Goal: Share content

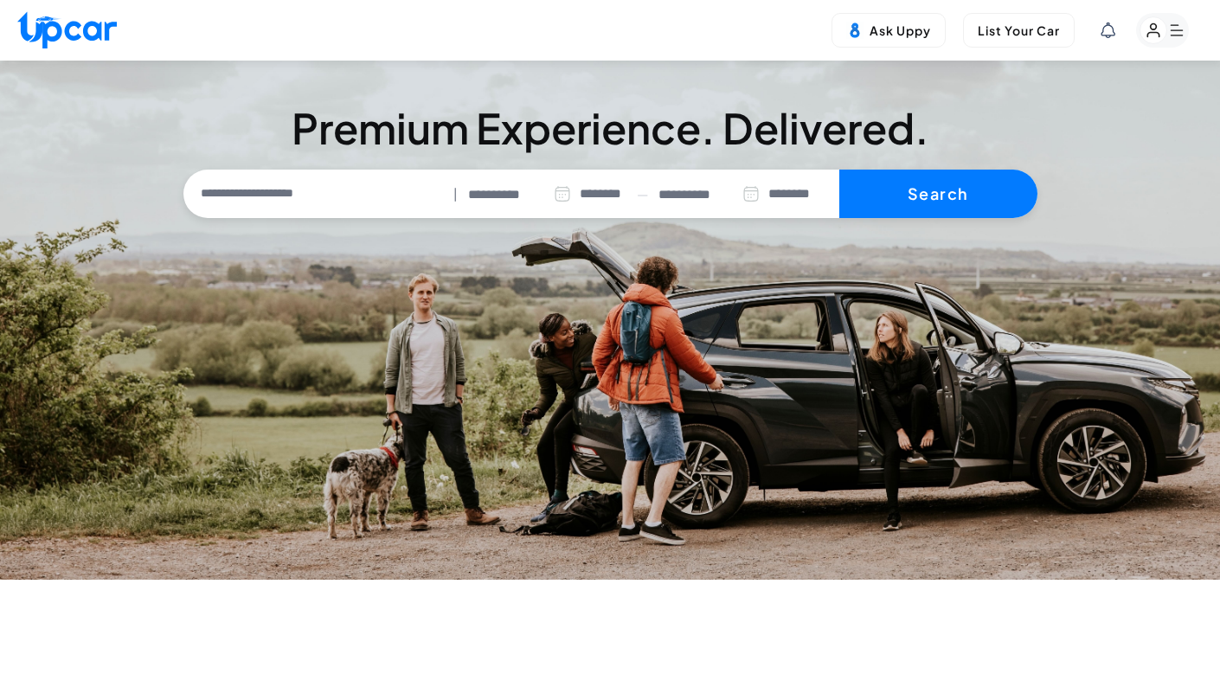
select select "********"
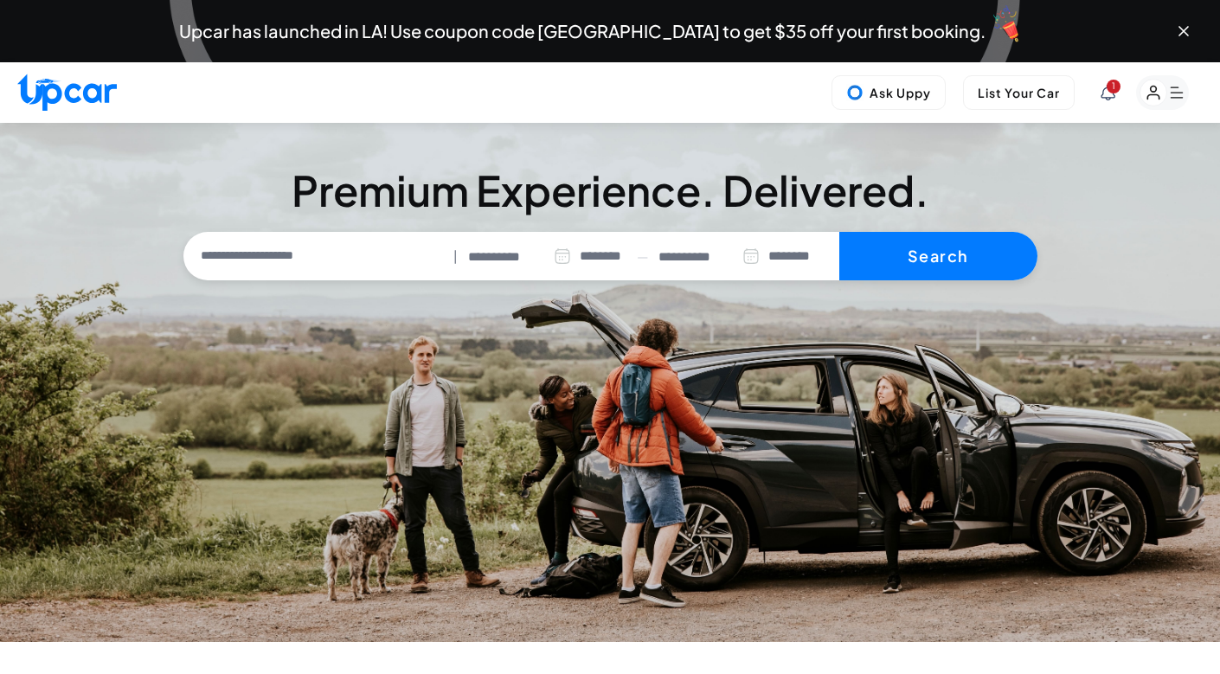
click at [1184, 87] on rect "button" at bounding box center [1162, 92] width 53 height 35
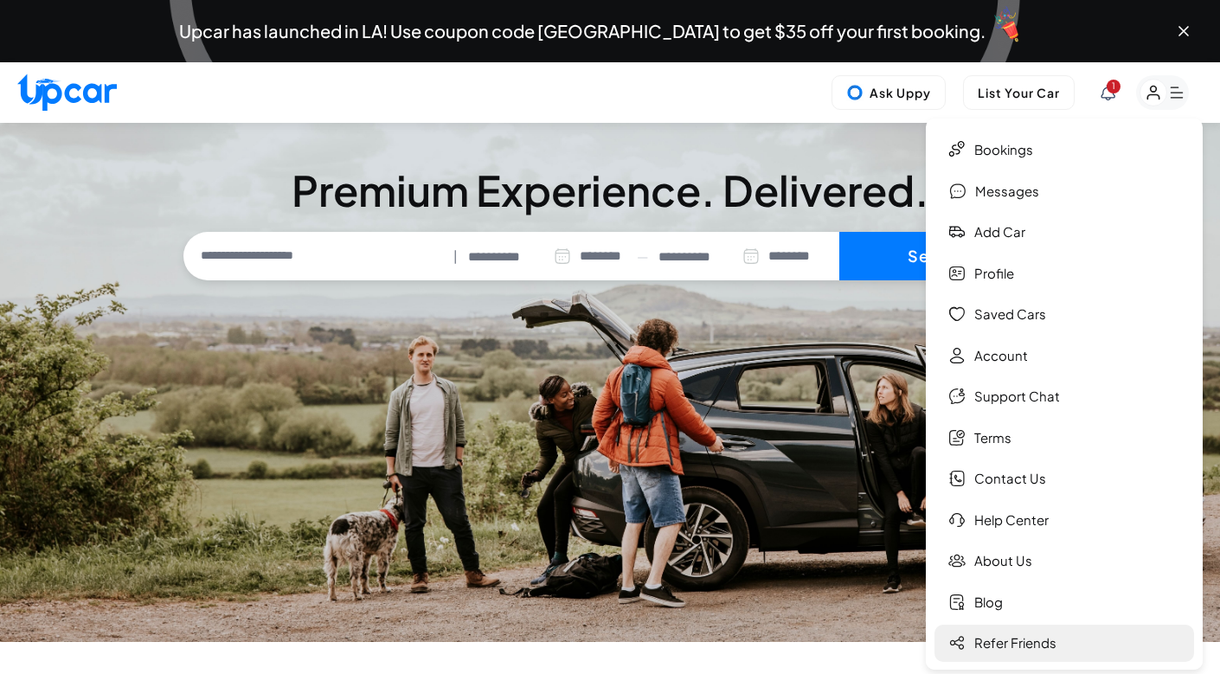
click at [989, 627] on link "Refer Friends" at bounding box center [1065, 643] width 260 height 37
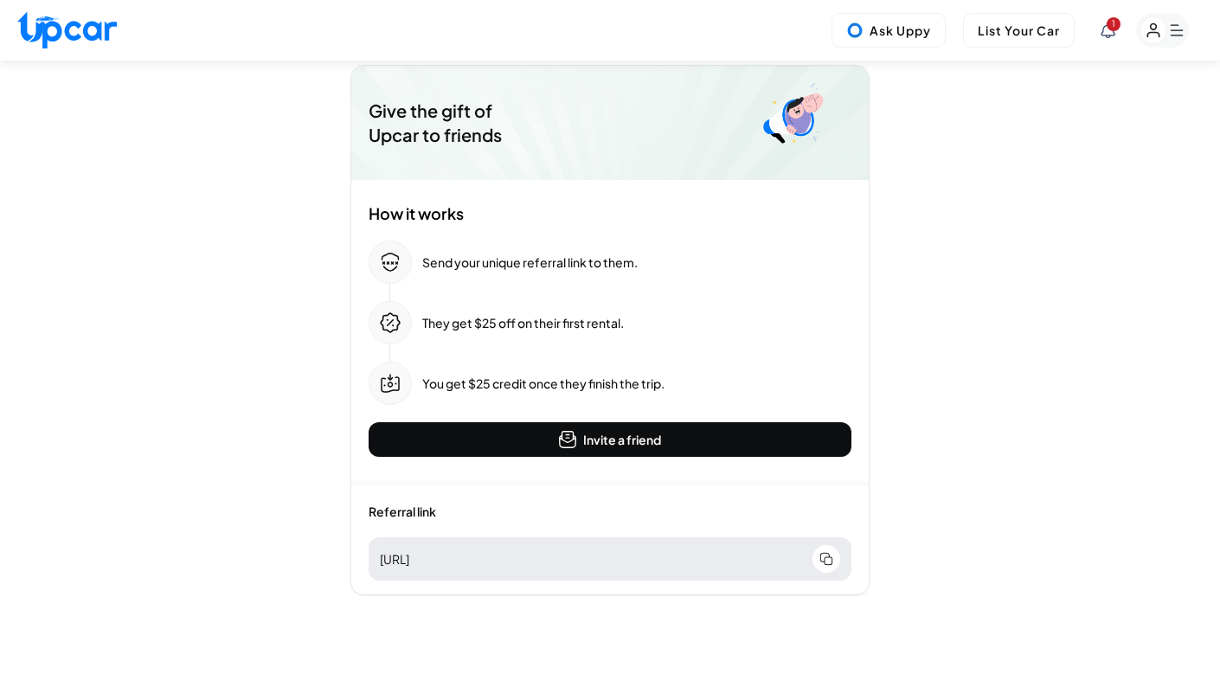
scroll to position [155, 0]
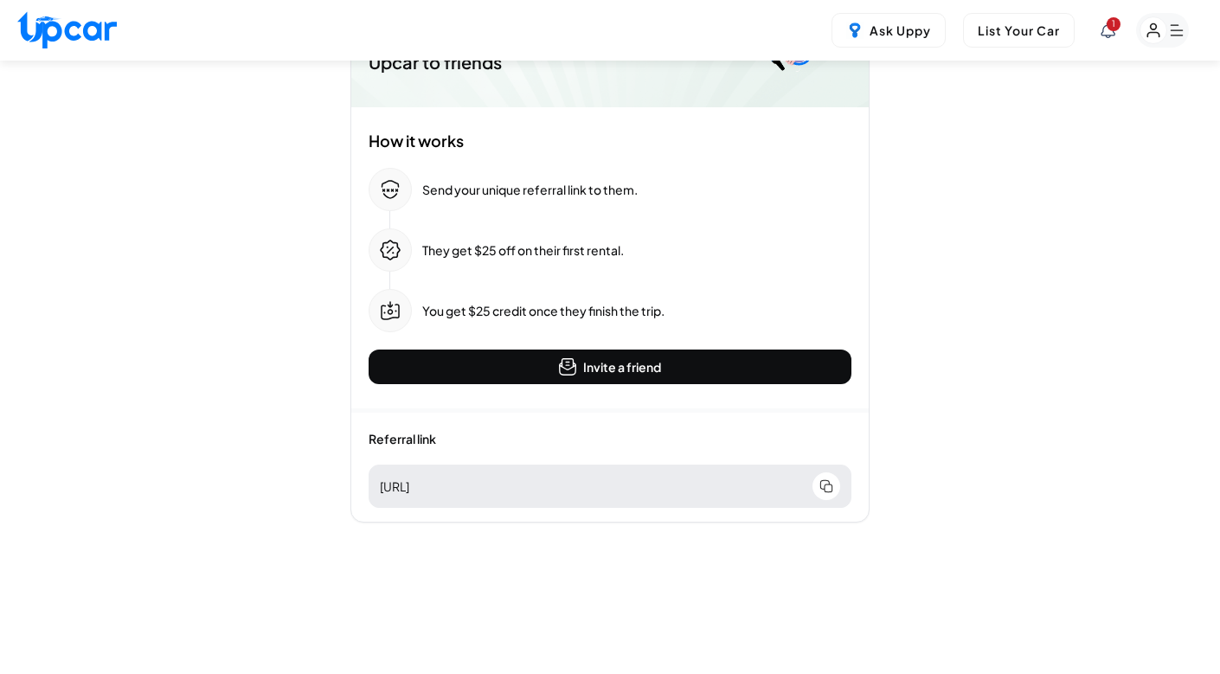
click at [829, 485] on img at bounding box center [826, 486] width 14 height 14
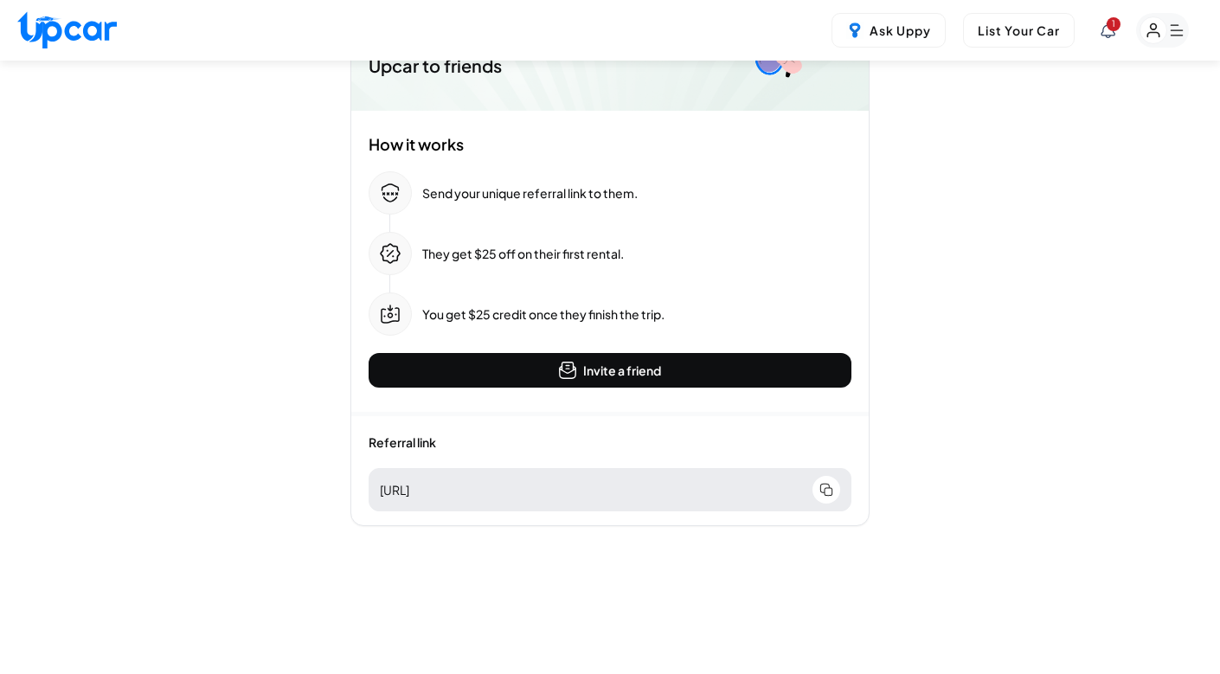
scroll to position [0, 0]
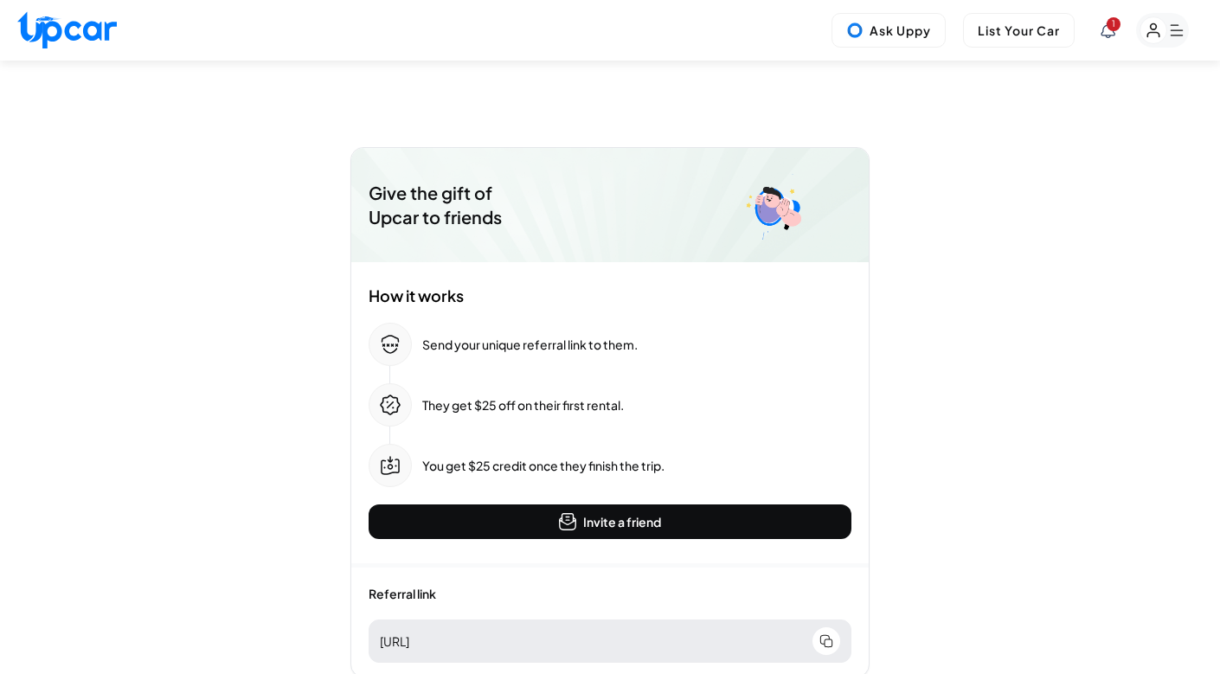
click at [1150, 25] on icon "button" at bounding box center [1152, 30] width 11 height 13
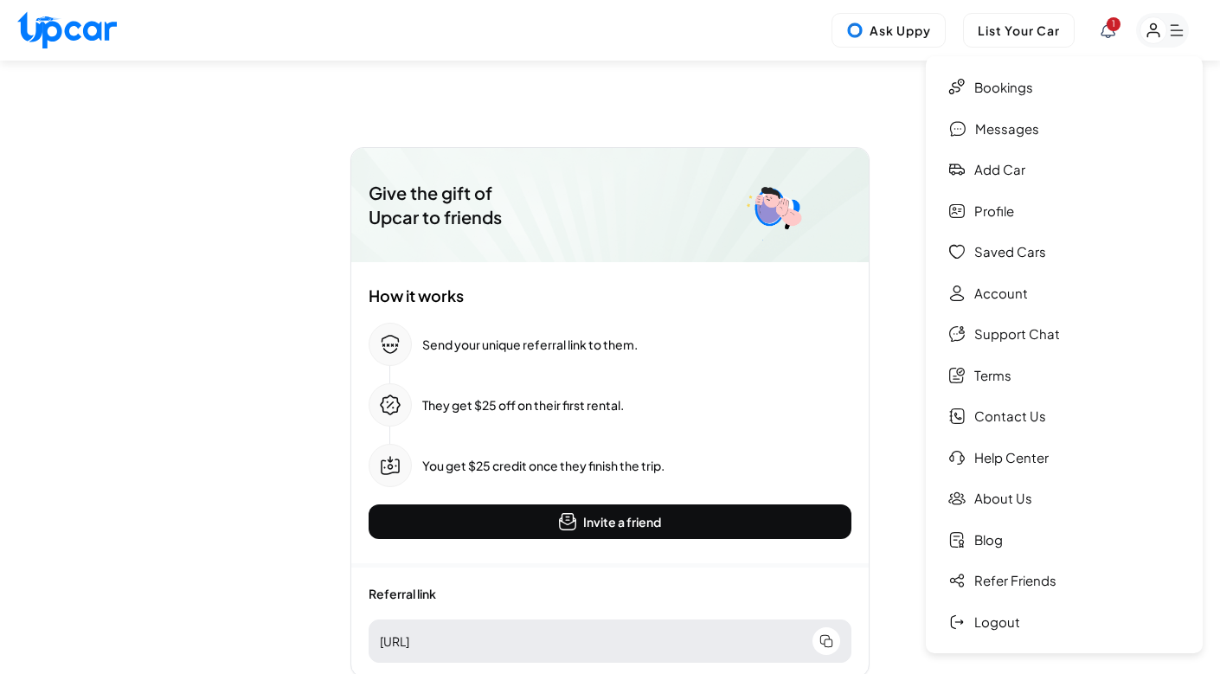
click at [1150, 25] on icon "button" at bounding box center [1152, 30] width 11 height 13
